Goal: Information Seeking & Learning: Check status

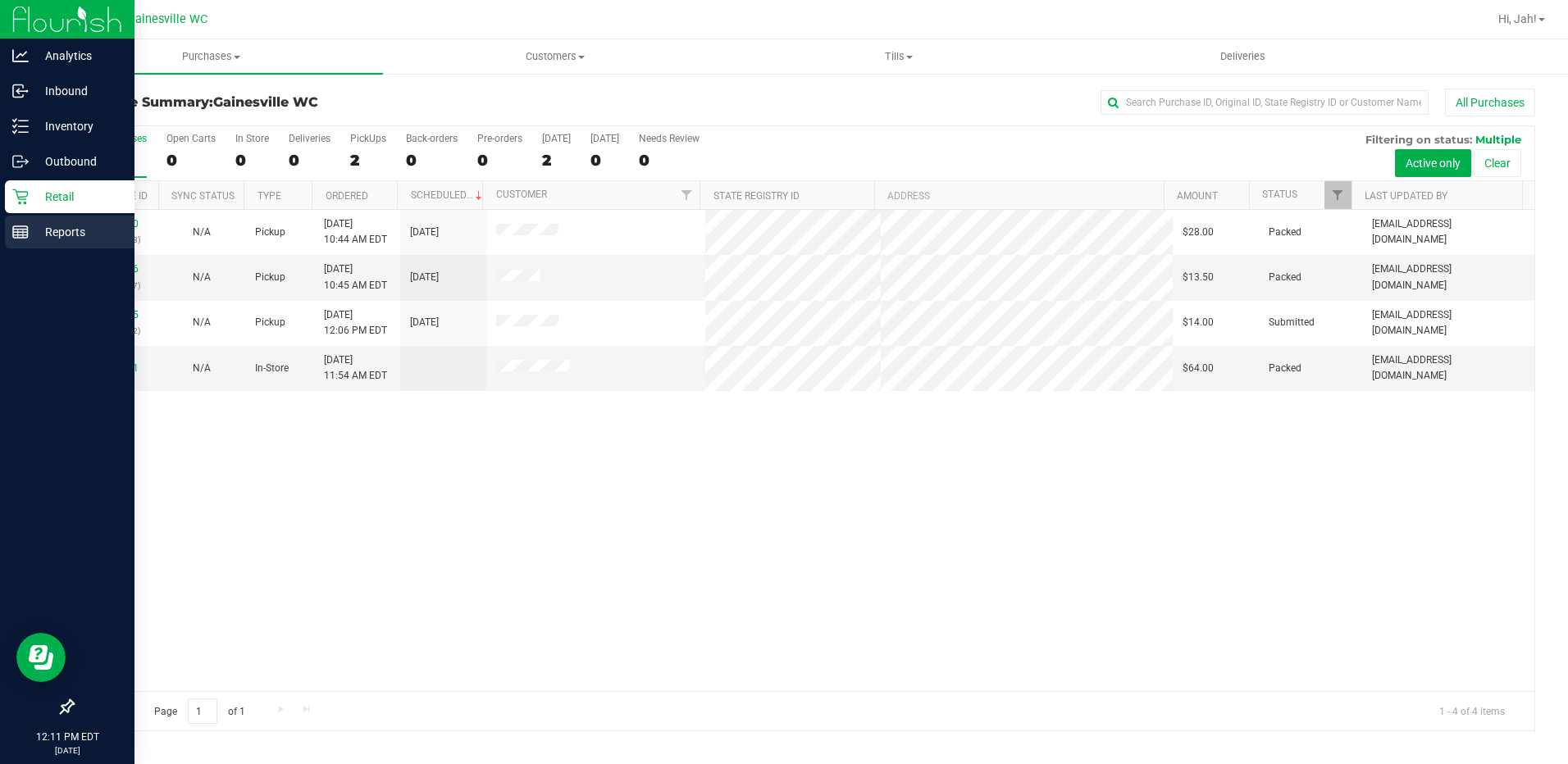
click at [31, 228] on p "Reports" at bounding box center [77, 232] width 99 height 20
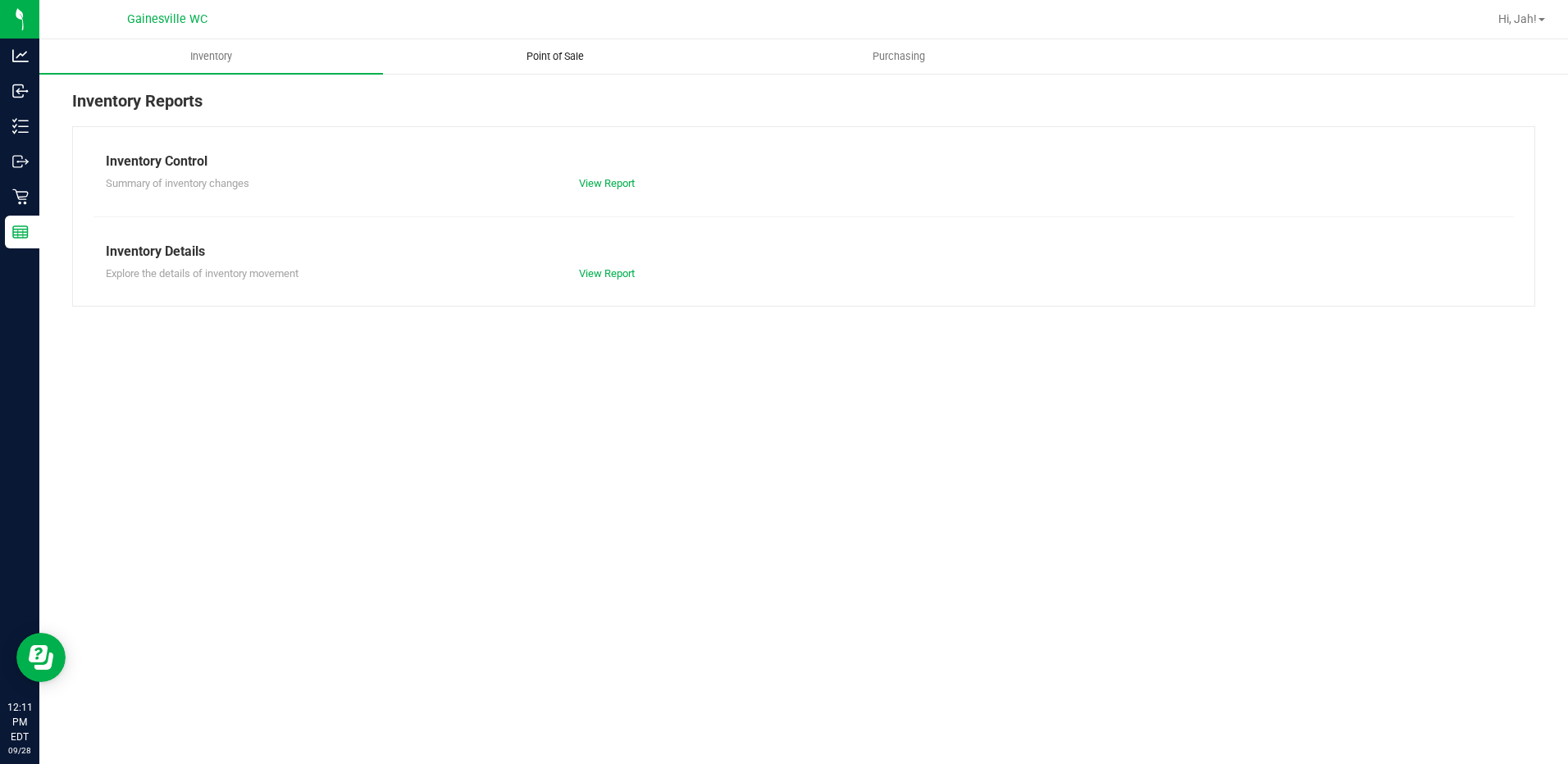
click at [568, 54] on span "Point of Sale" at bounding box center [556, 56] width 102 height 15
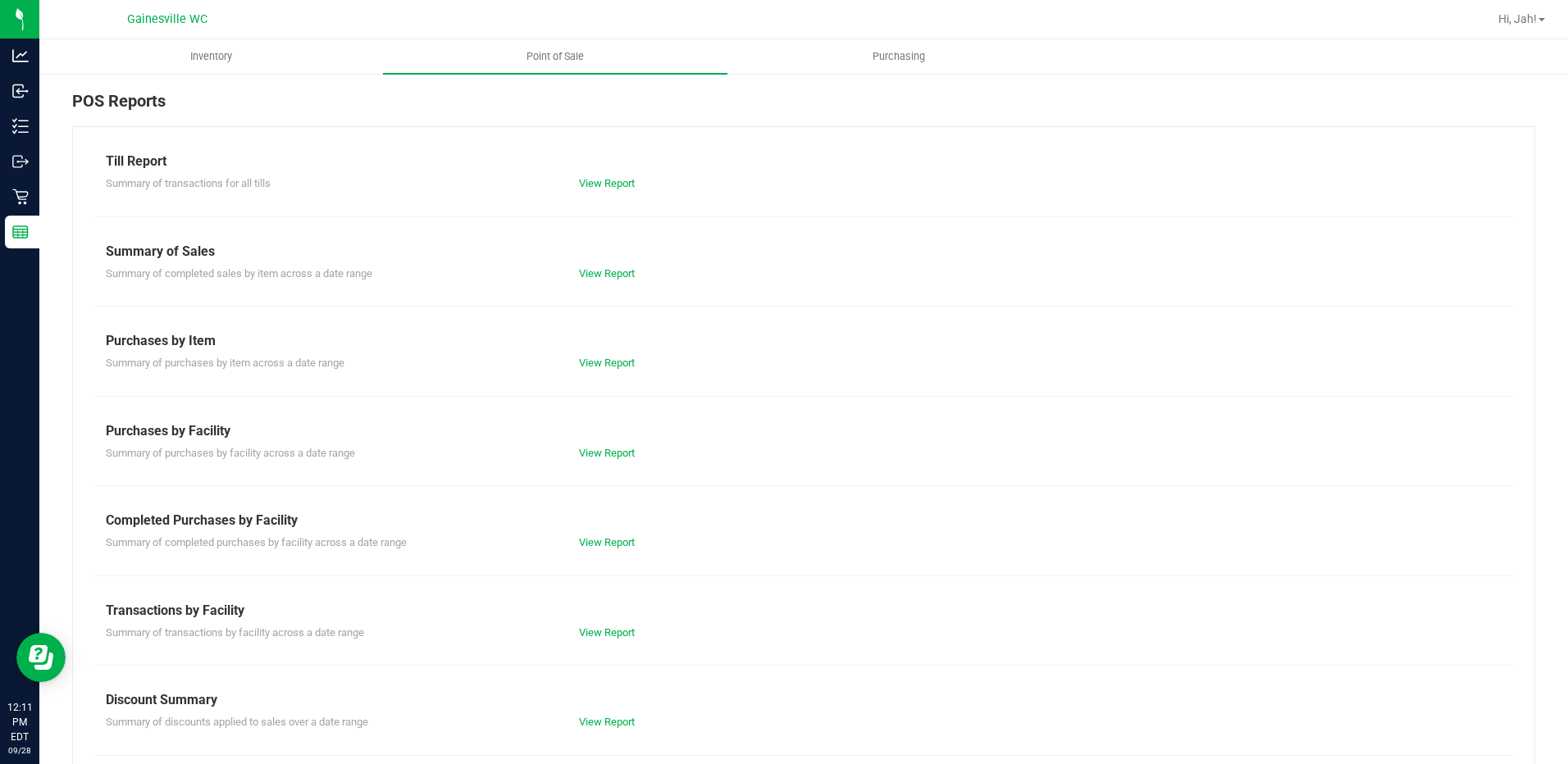
click at [606, 536] on div "View Report" at bounding box center [685, 543] width 237 height 17
click at [606, 541] on link "View Report" at bounding box center [606, 542] width 56 height 13
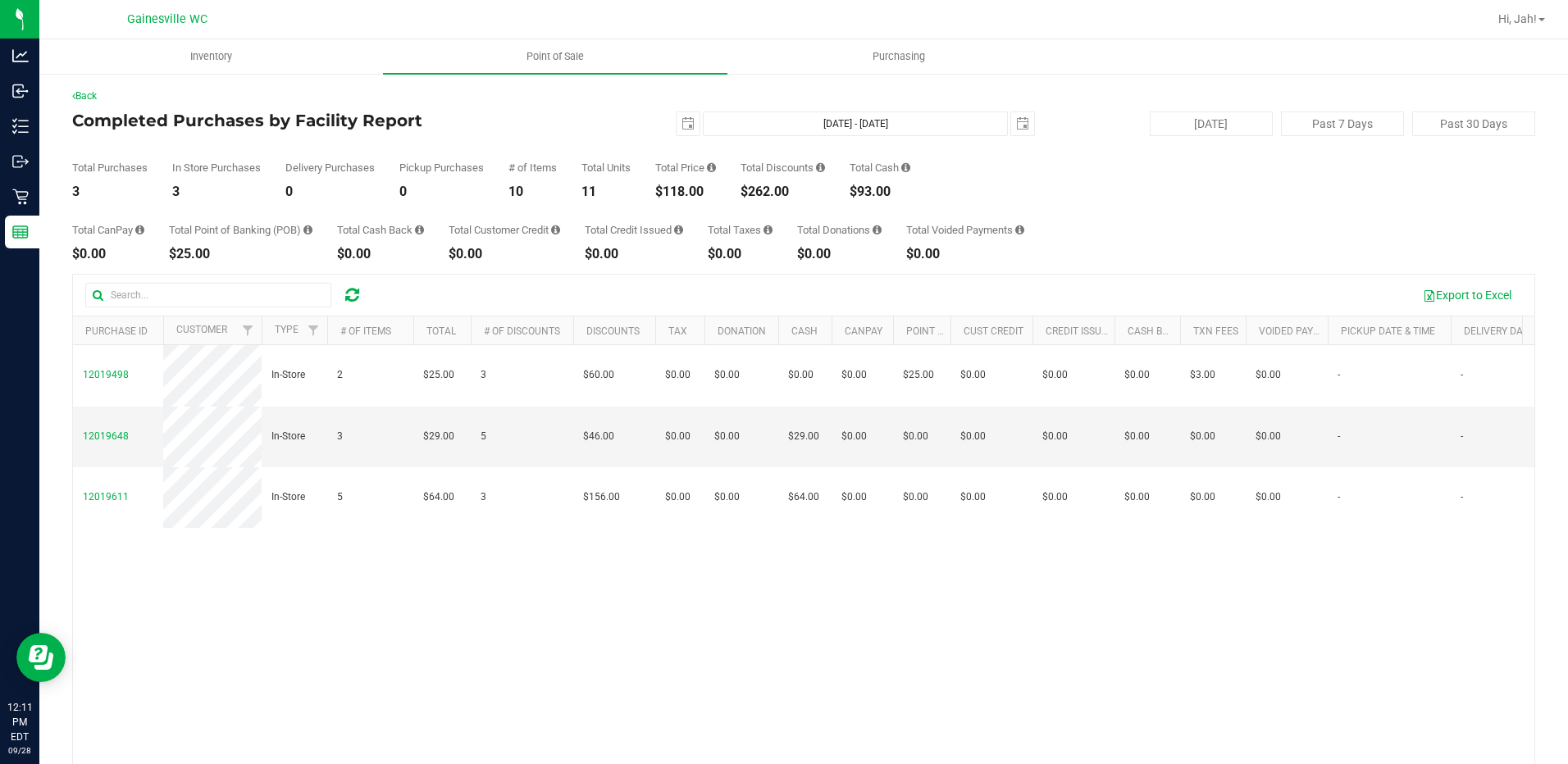
click at [565, 112] on div "[DATE] [DATE] - [DATE] [DATE]" at bounding box center [797, 123] width 500 height 24
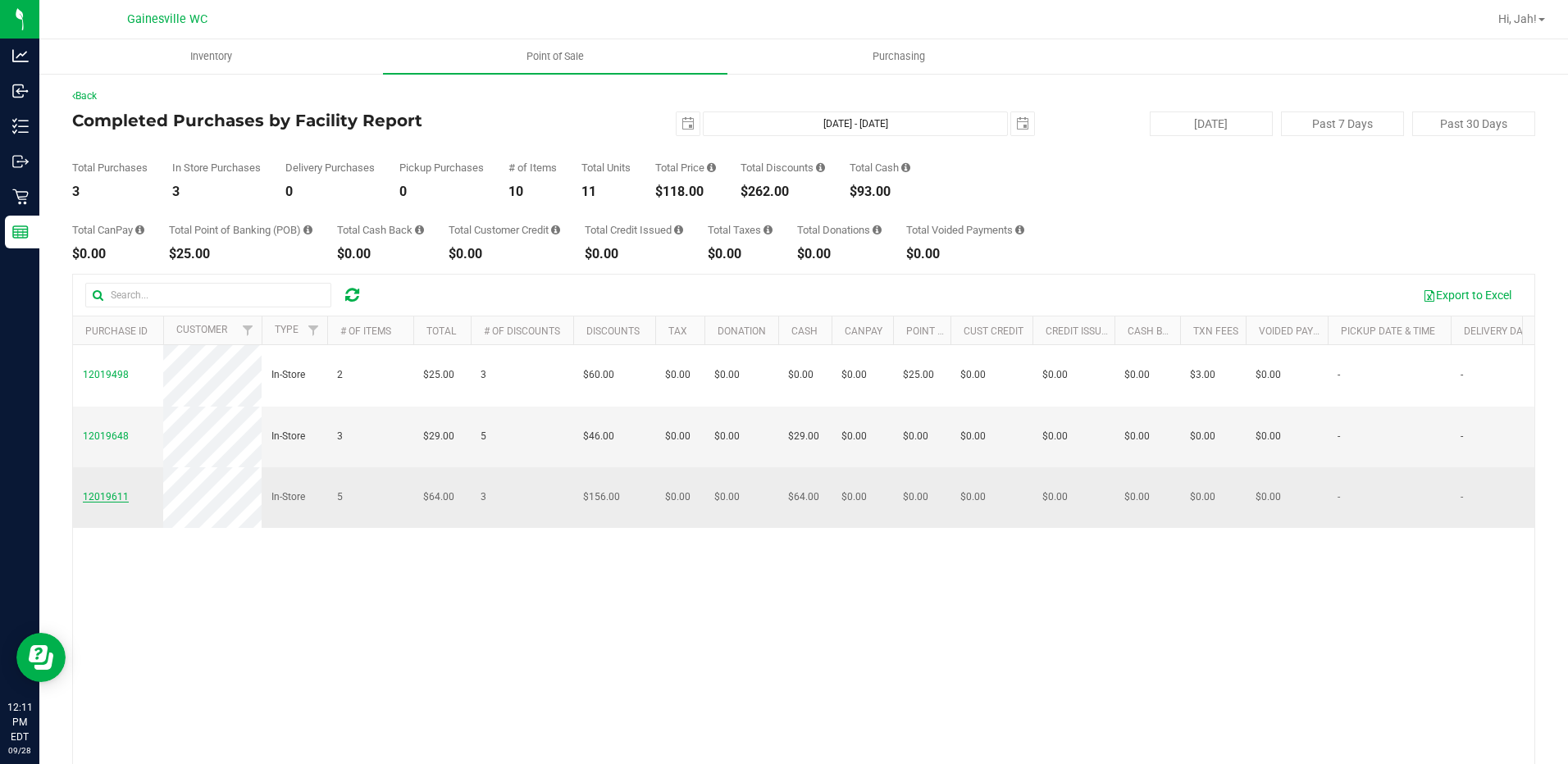
click at [117, 492] on span "12019611" at bounding box center [106, 497] width 46 height 12
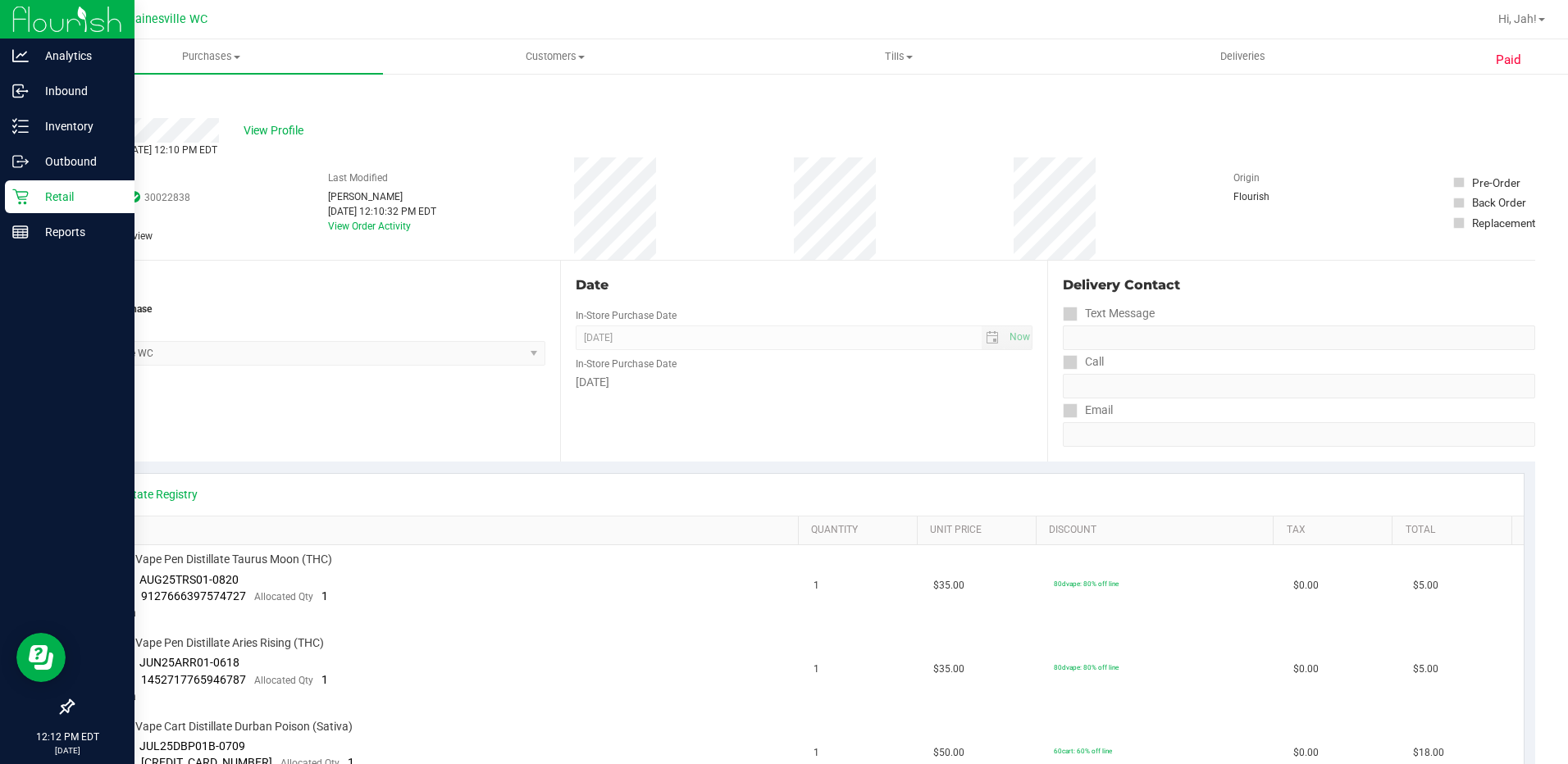
click at [11, 194] on div "Retail" at bounding box center [69, 197] width 129 height 33
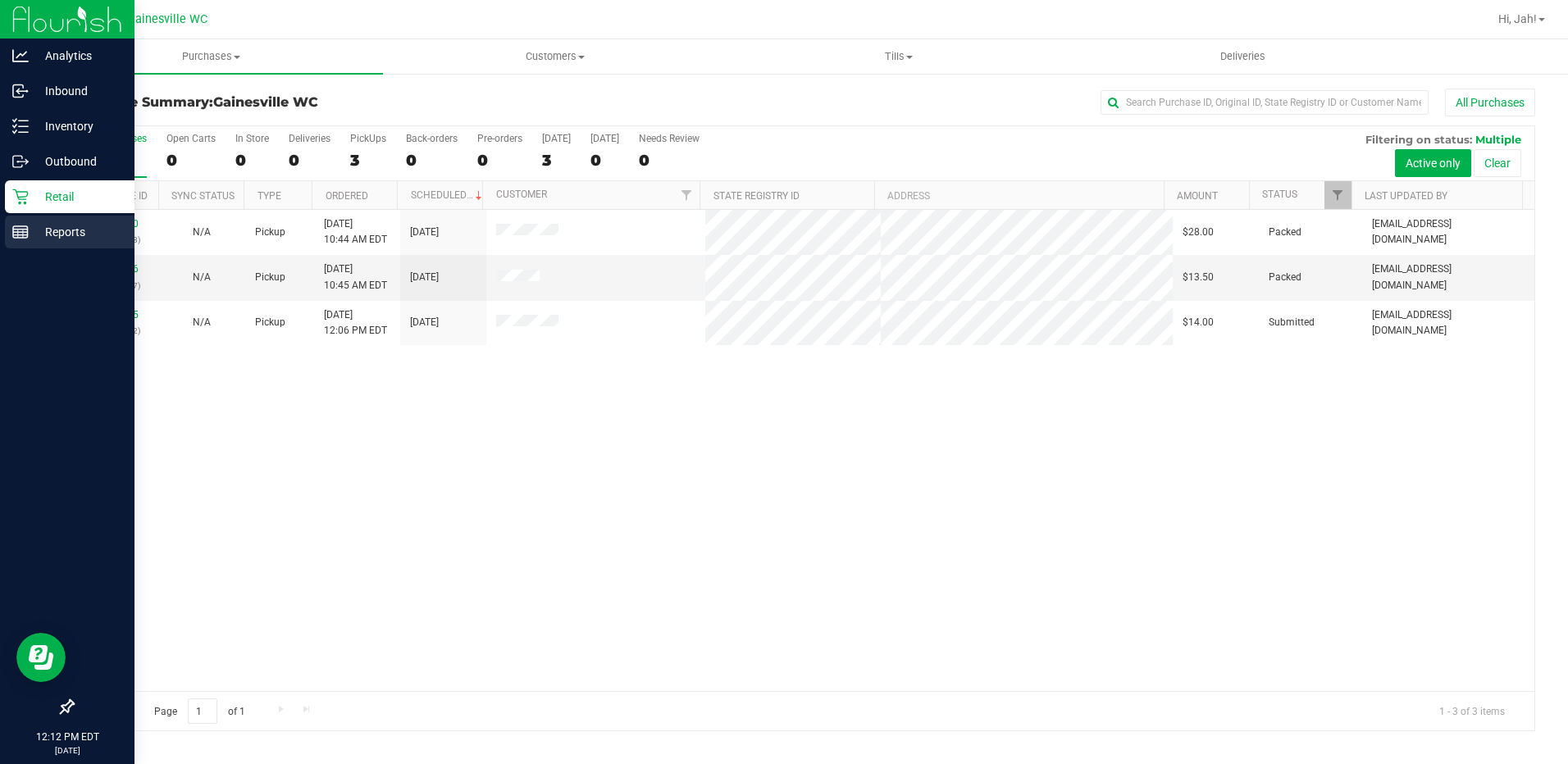
click at [14, 224] on icon at bounding box center [21, 232] width 17 height 17
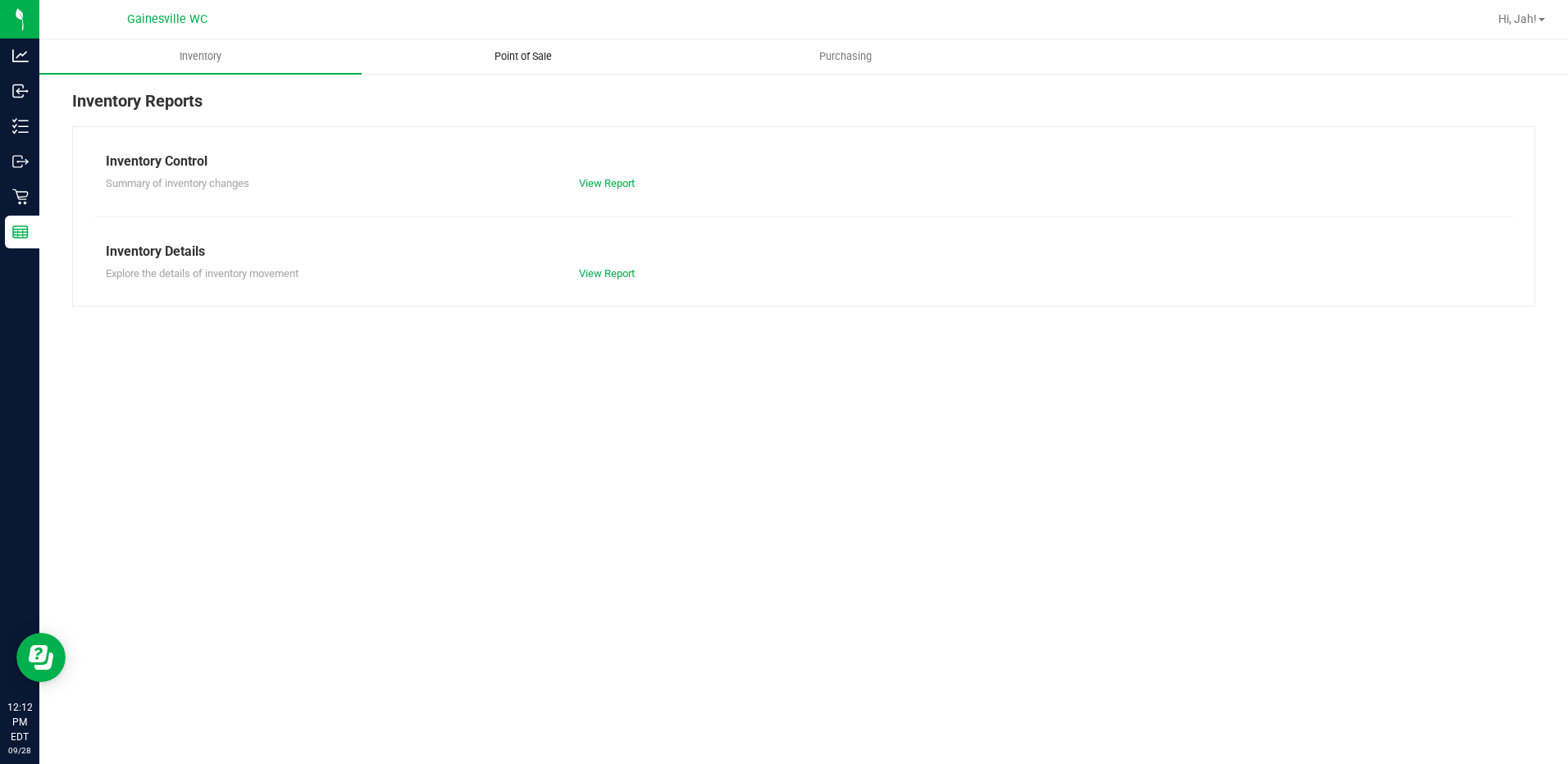
click at [509, 59] on span "Point of Sale" at bounding box center [523, 56] width 102 height 15
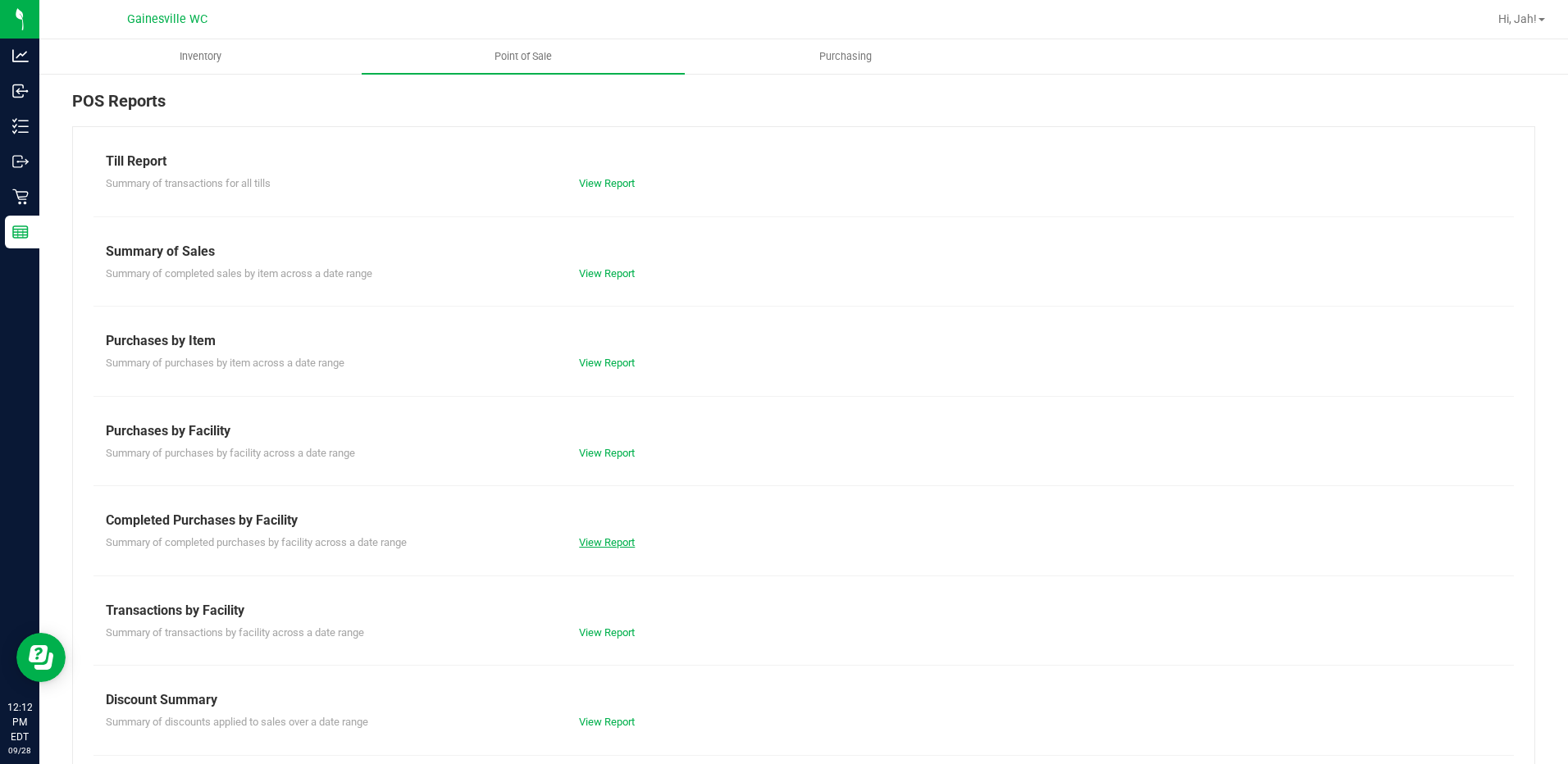
click at [594, 542] on link "View Report" at bounding box center [606, 542] width 56 height 13
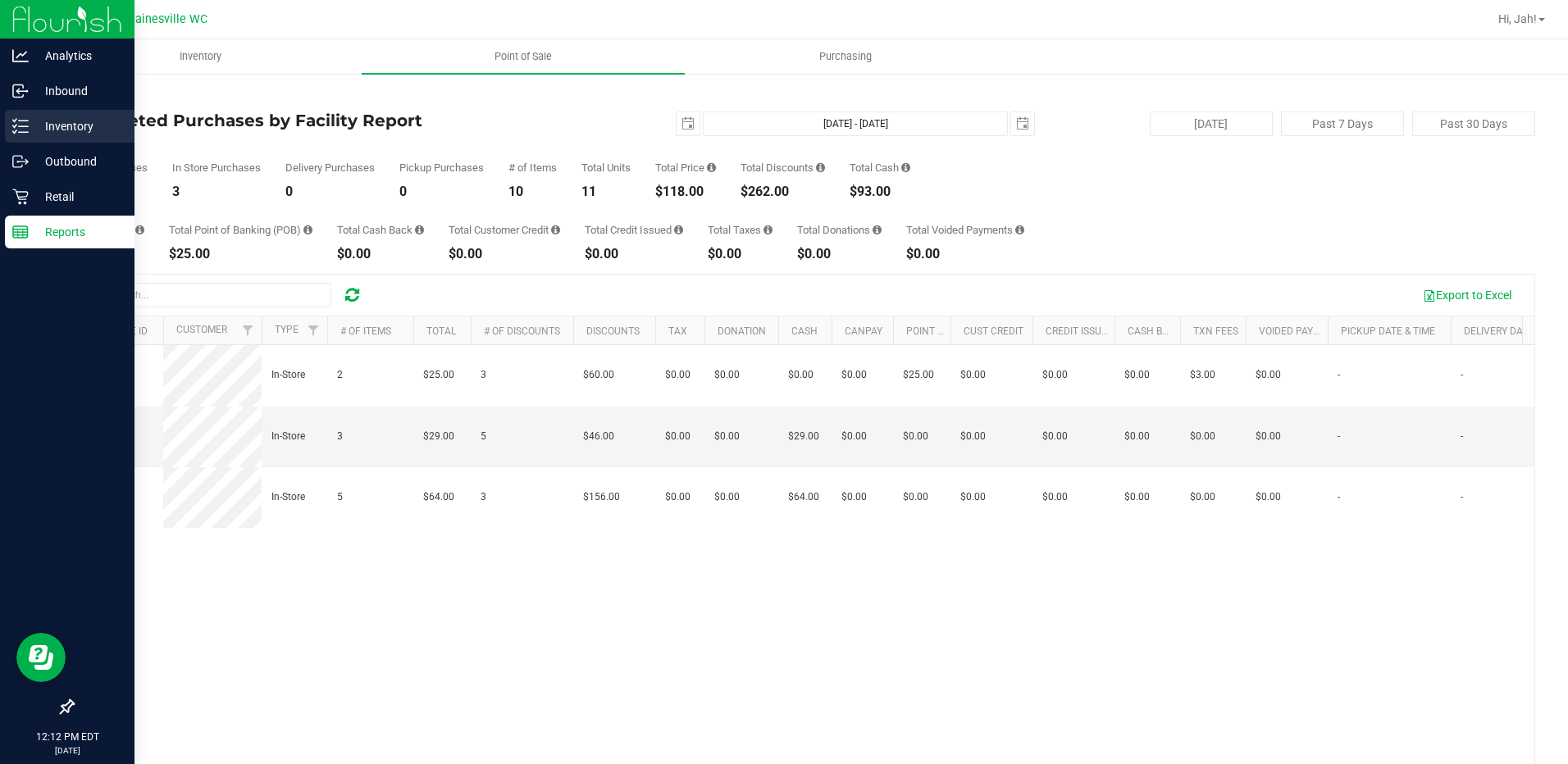
click at [25, 118] on icon at bounding box center [21, 126] width 17 height 17
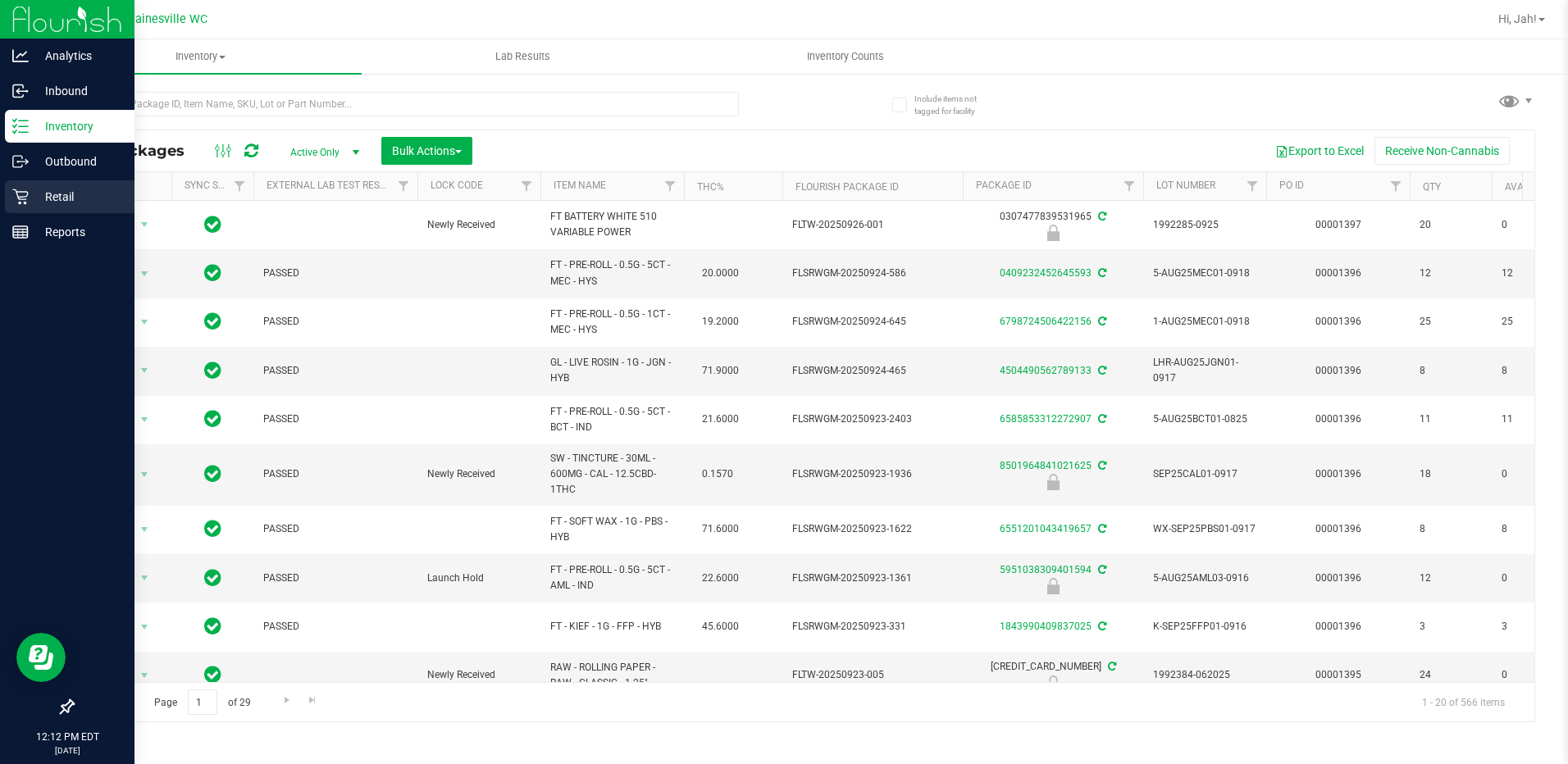
click at [22, 206] on div "Retail" at bounding box center [69, 197] width 129 height 33
